Goal: Book appointment/travel/reservation

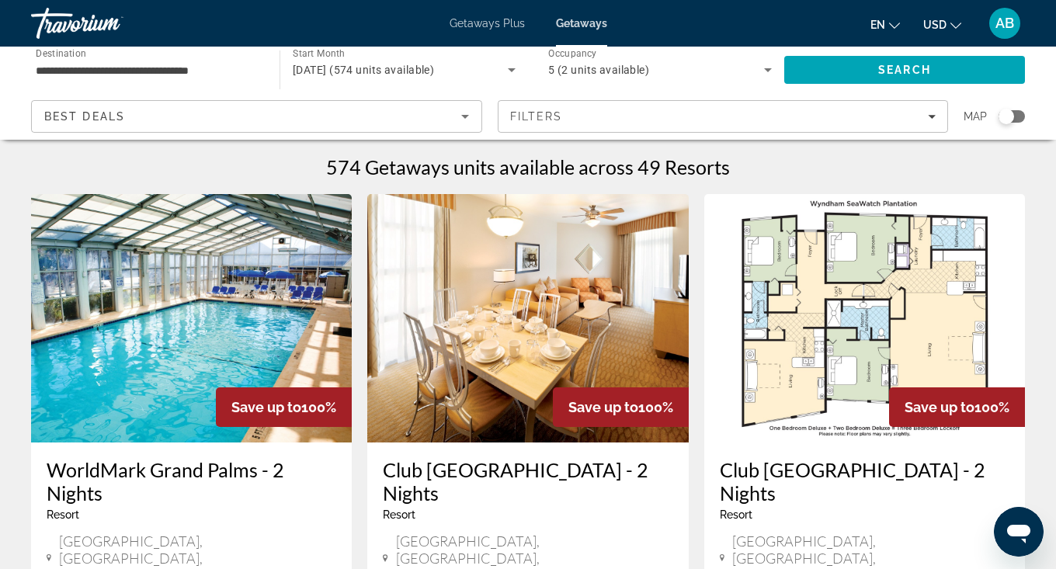
click at [903, 273] on img "Main content" at bounding box center [865, 318] width 321 height 249
